Goal: Subscribe to service/newsletter

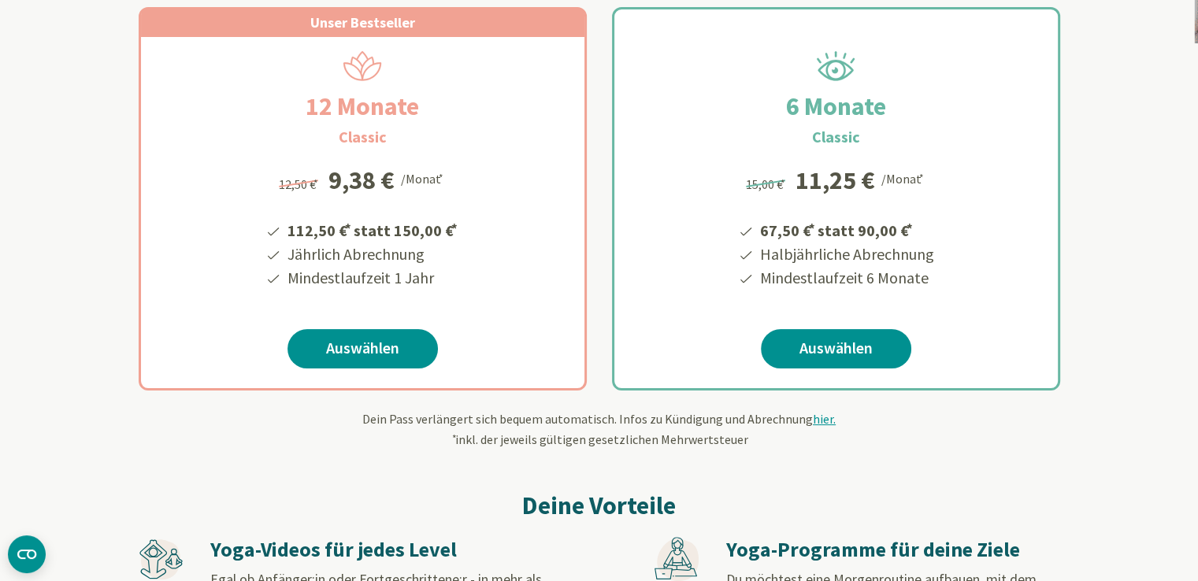
scroll to position [315, 0]
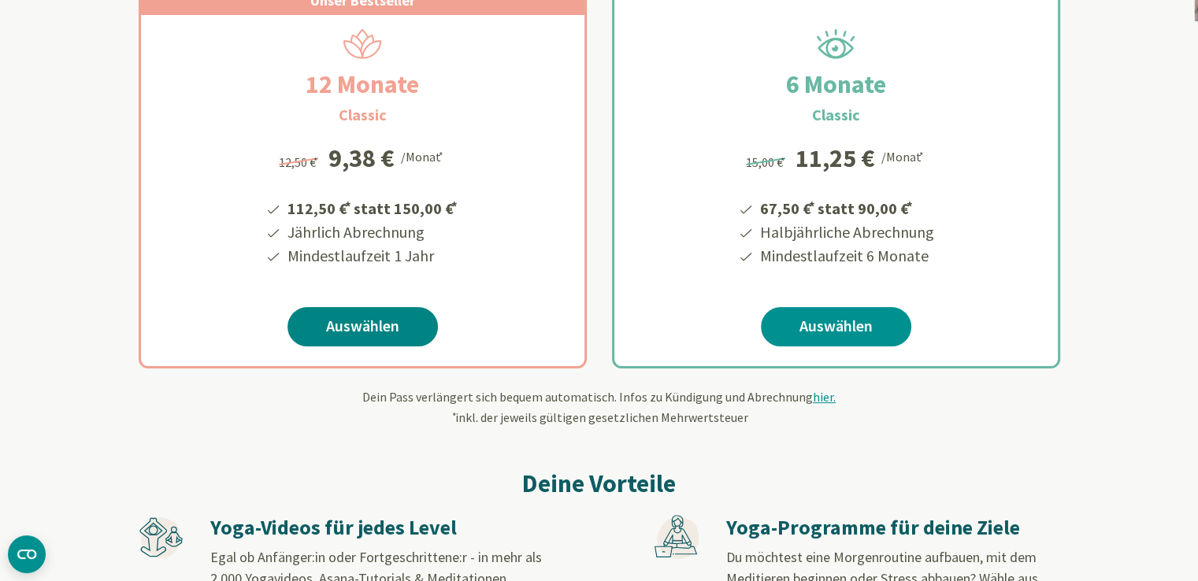
click at [387, 322] on link "Auswählen" at bounding box center [362, 326] width 150 height 39
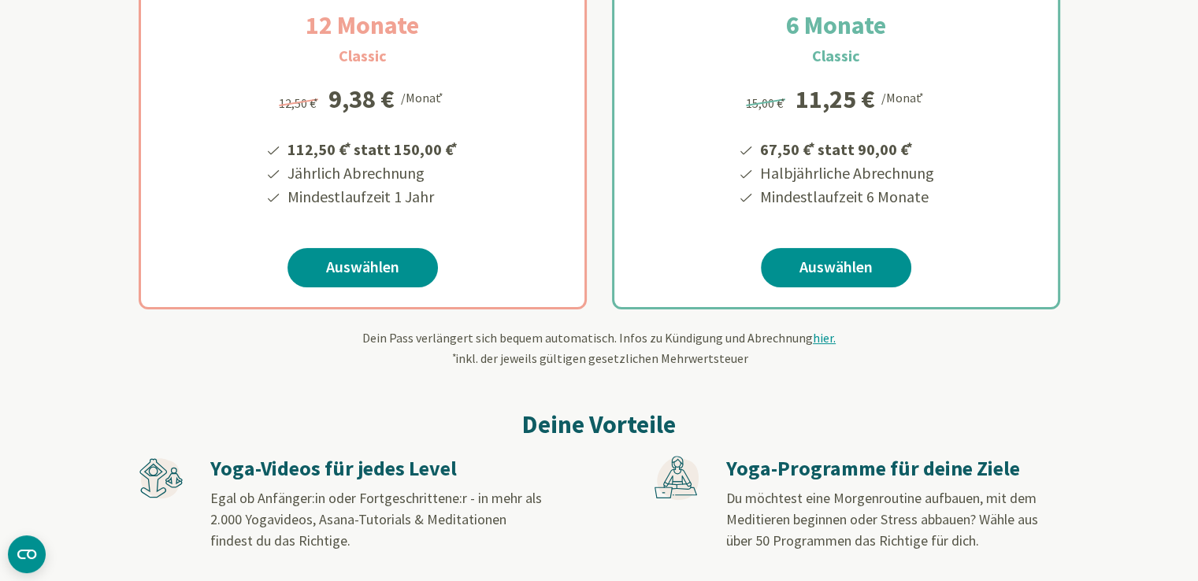
scroll to position [394, 0]
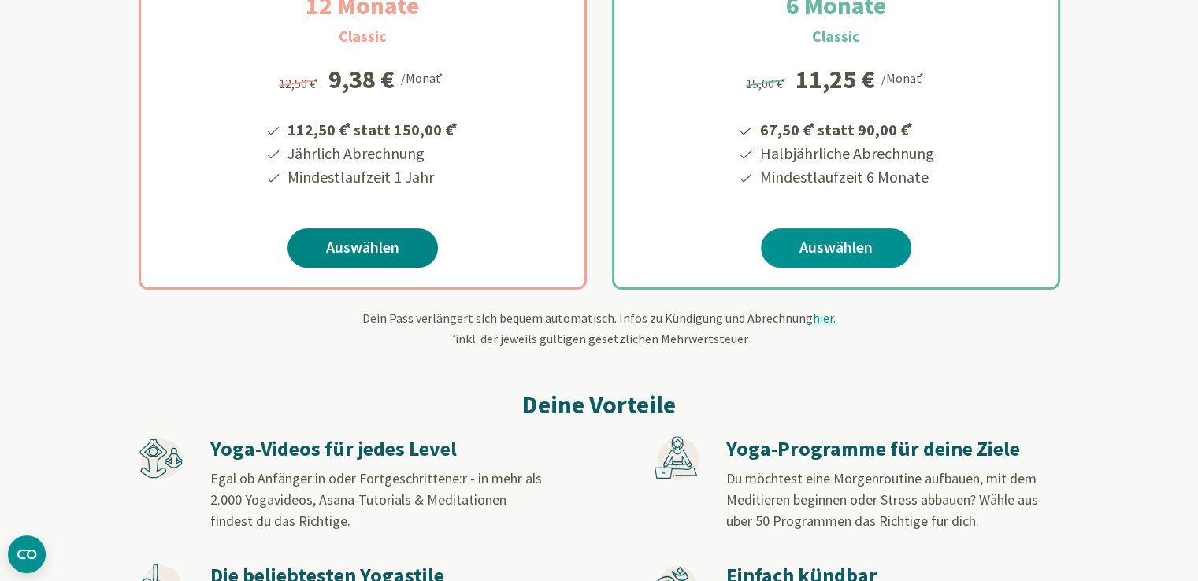
click at [406, 243] on link "Auswählen" at bounding box center [362, 247] width 150 height 39
